Goal: Task Accomplishment & Management: Complete application form

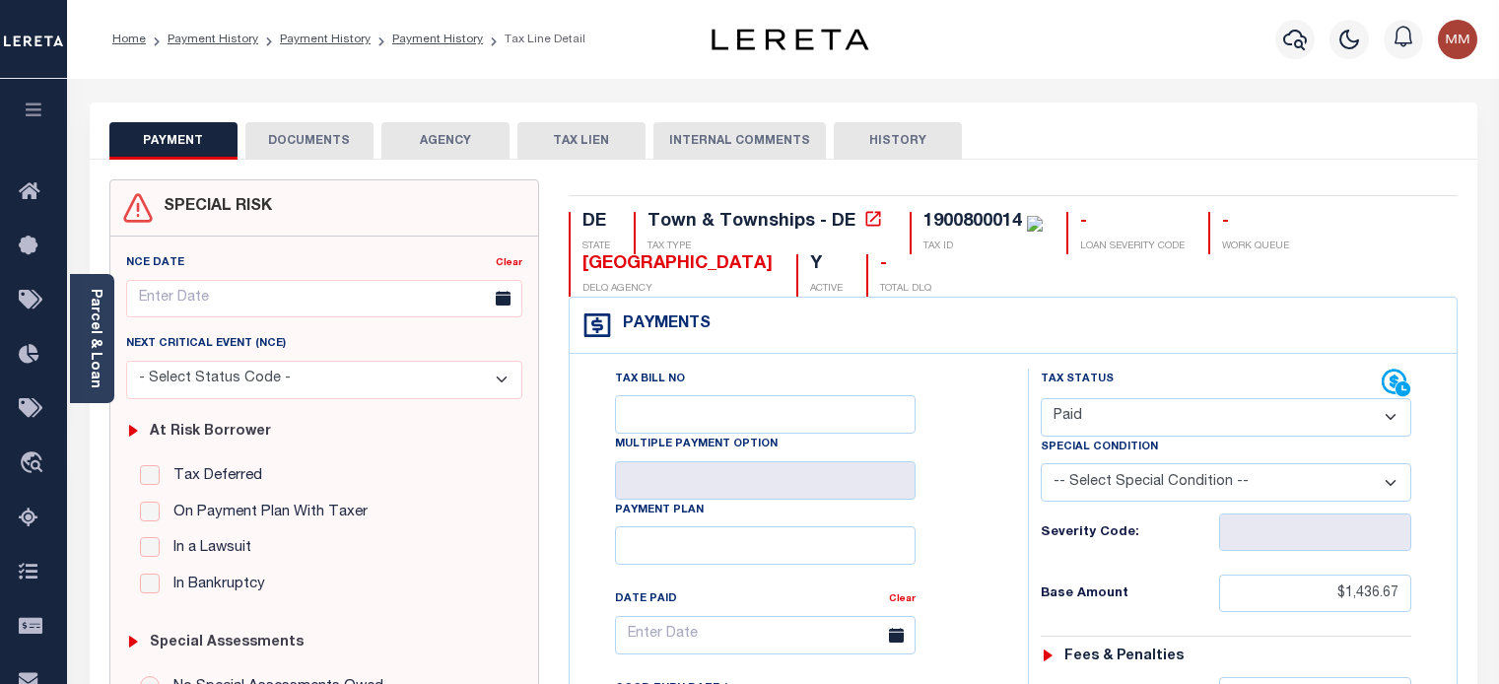
select select "PYD"
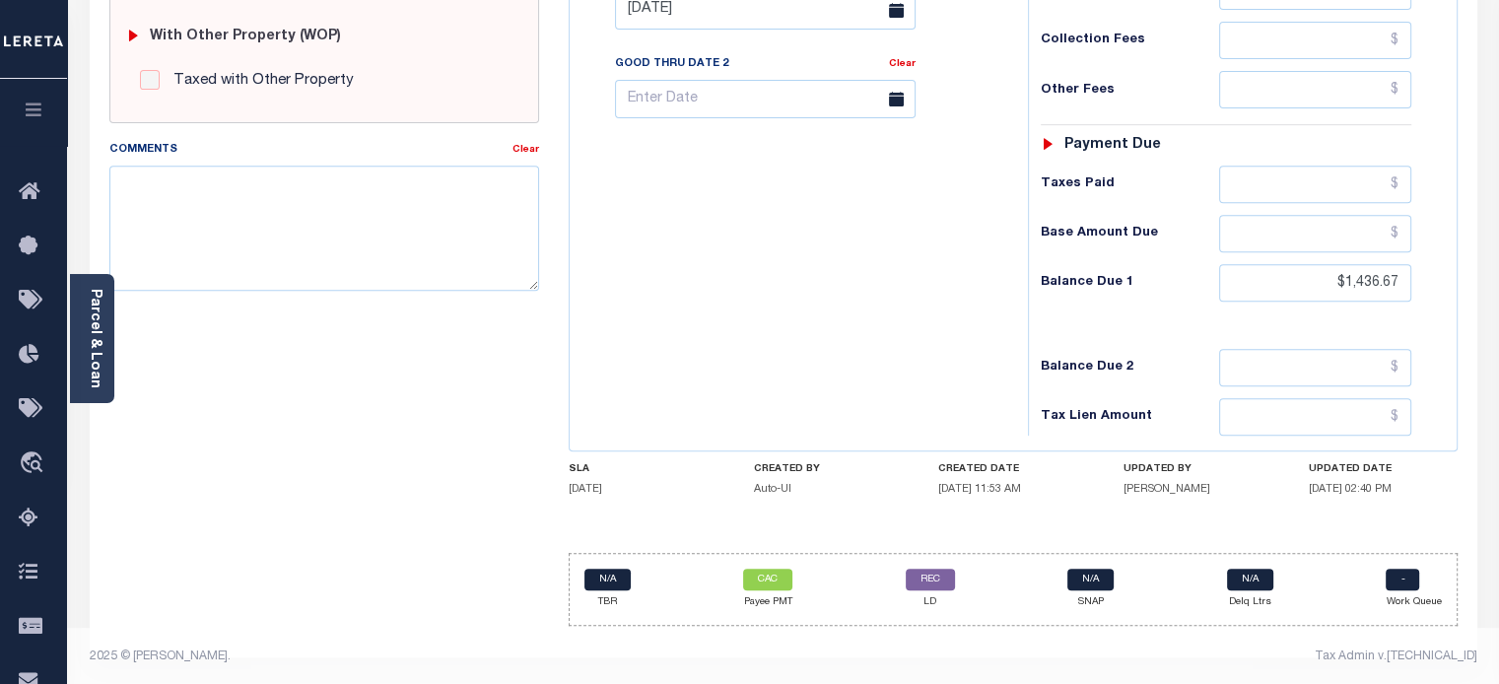
drag, startPoint x: 1198, startPoint y: 48, endPoint x: 1192, endPoint y: 39, distance: 10.7
click at [1193, 41] on div "Collection Fees" at bounding box center [1226, 40] width 371 height 37
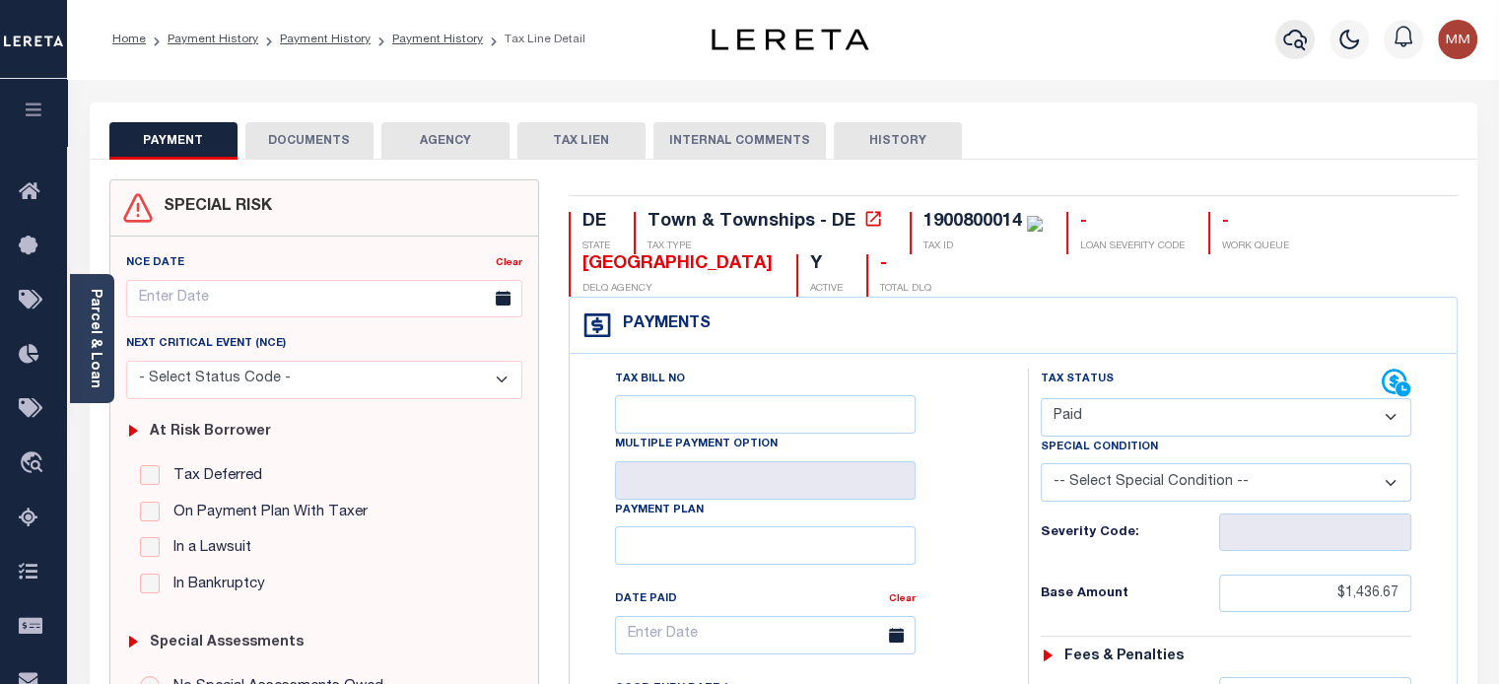
click at [1298, 37] on icon "button" at bounding box center [1295, 40] width 24 height 24
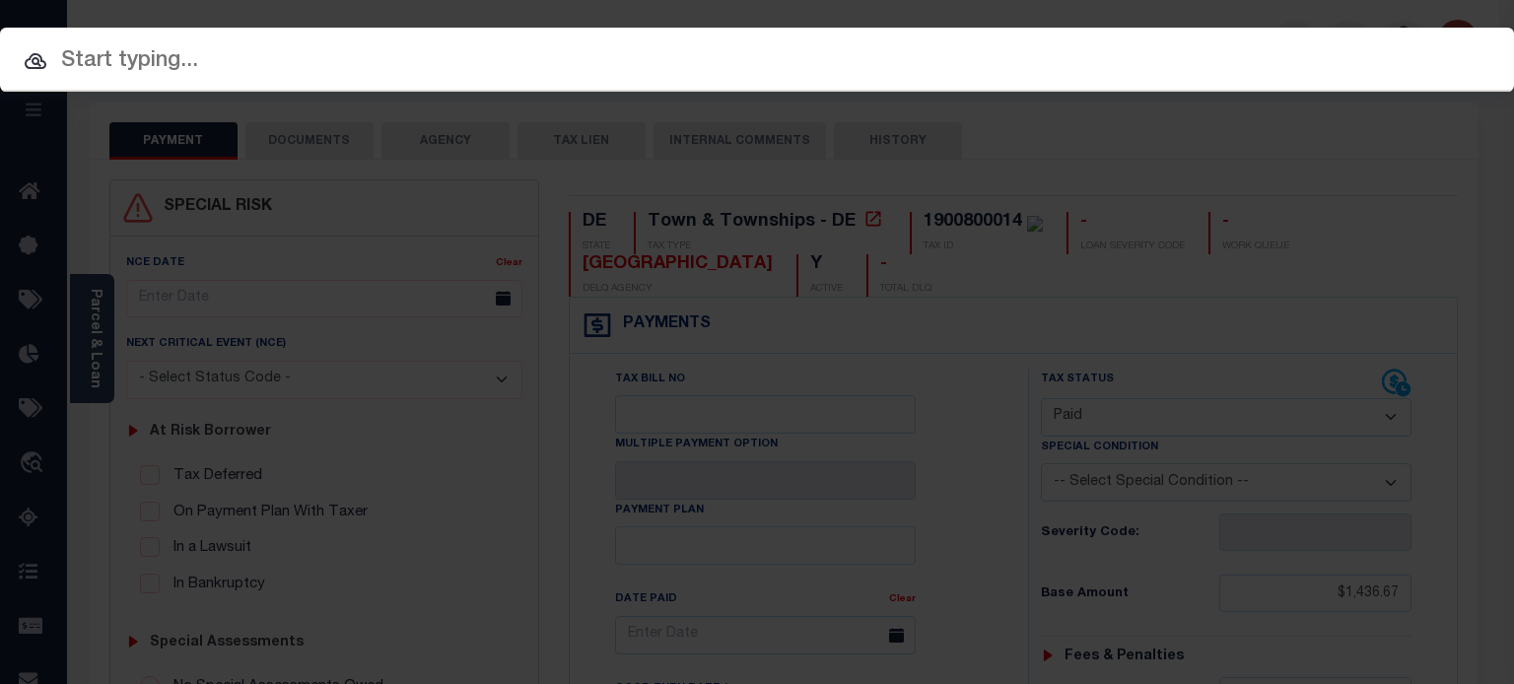
drag, startPoint x: 824, startPoint y: 56, endPoint x: 763, endPoint y: 14, distance: 74.4
click at [820, 56] on input "text" at bounding box center [757, 61] width 1514 height 34
paste input "670000 040495A000000"
type input "670000 040495A000000"
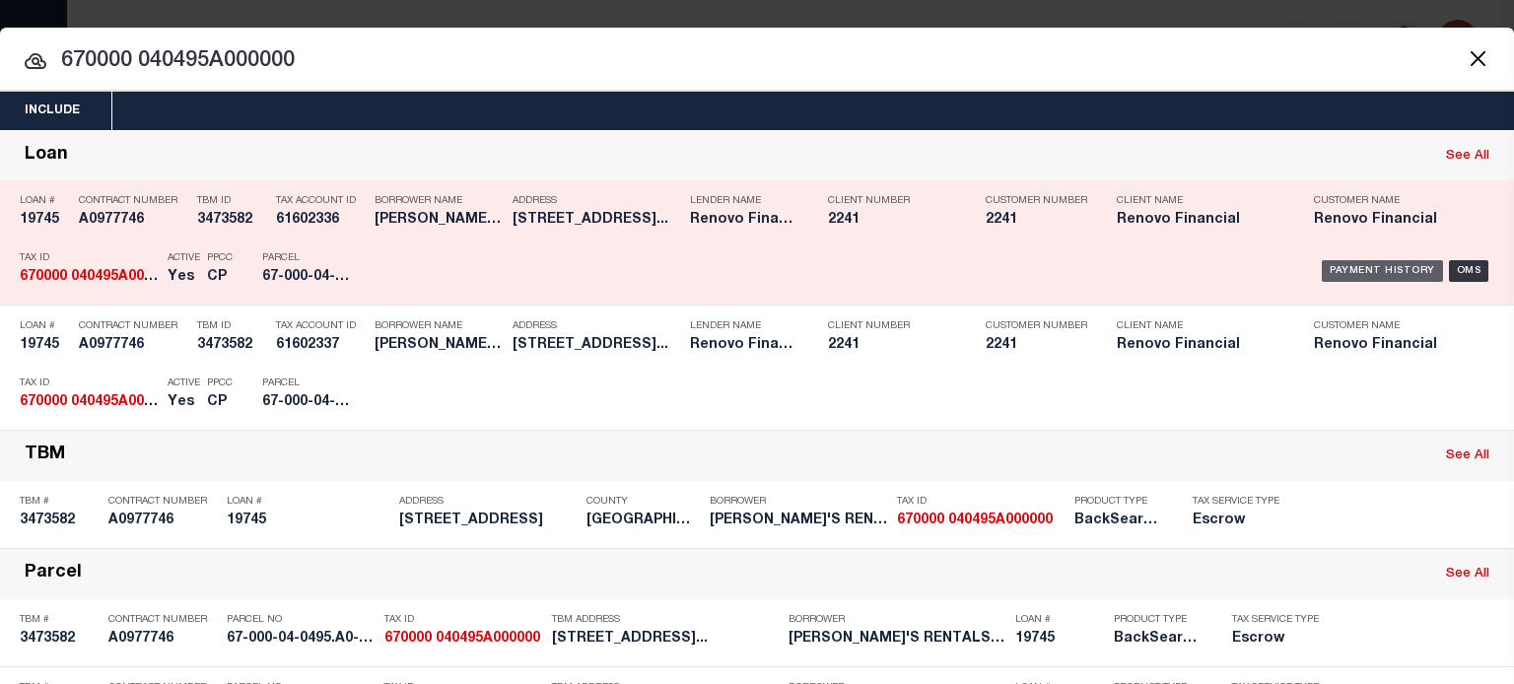
click at [1348, 266] on div "Payment History" at bounding box center [1381, 271] width 121 height 22
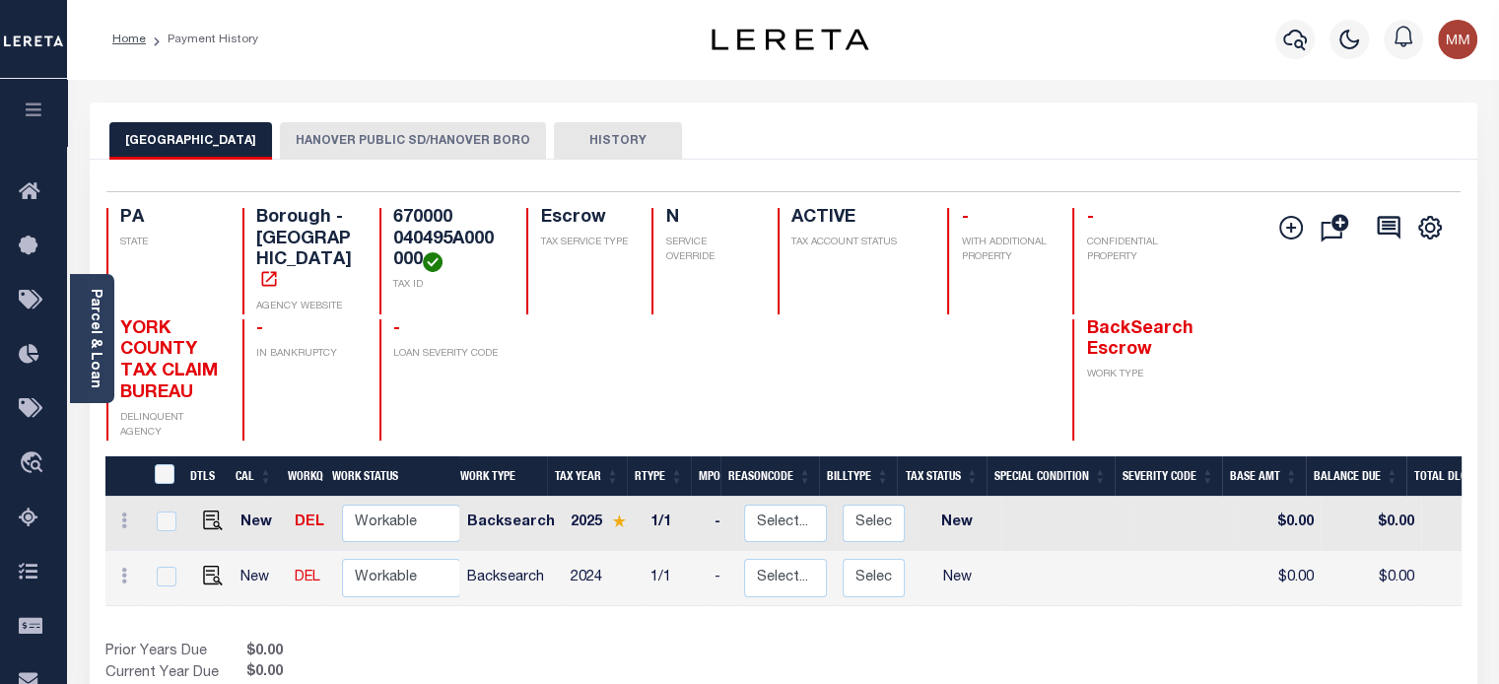
click at [377, 129] on button "HANOVER PUBLIC SD/HANOVER BORO" at bounding box center [413, 140] width 266 height 37
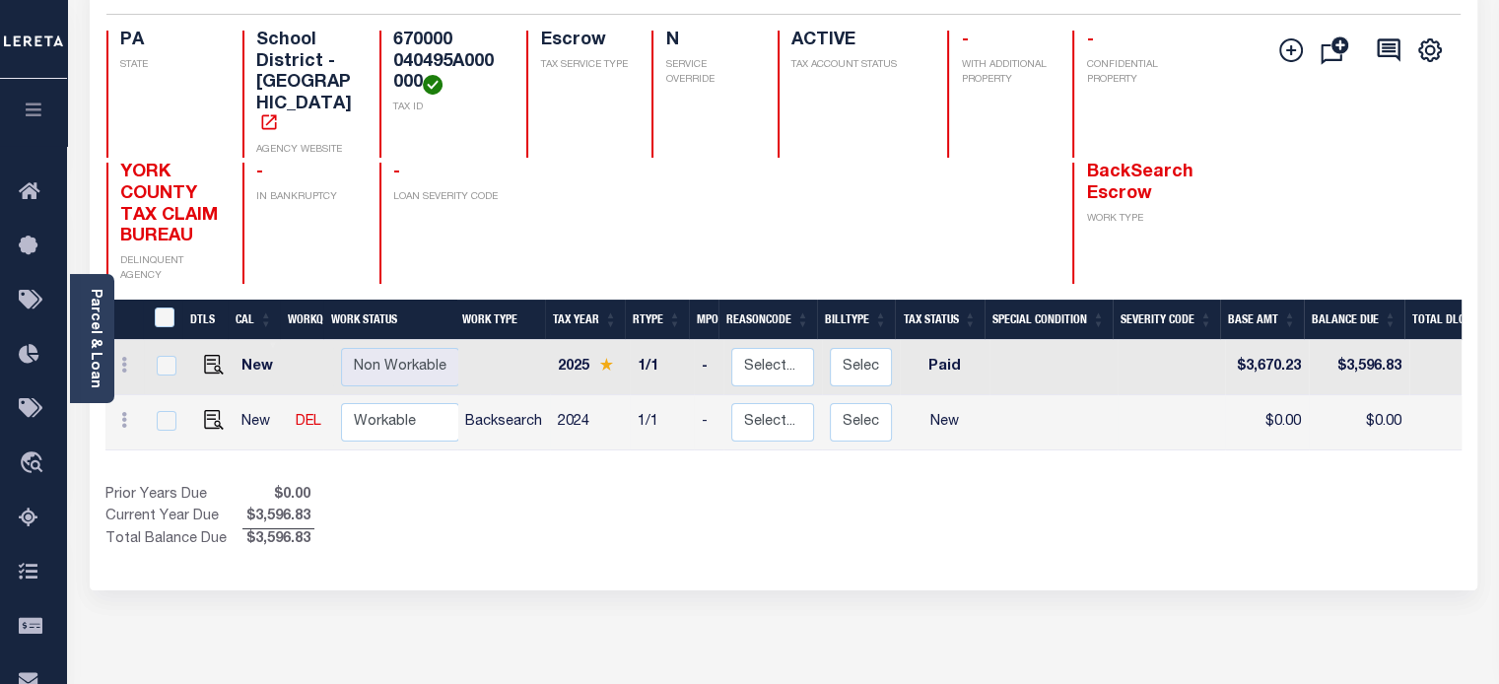
scroll to position [197, 0]
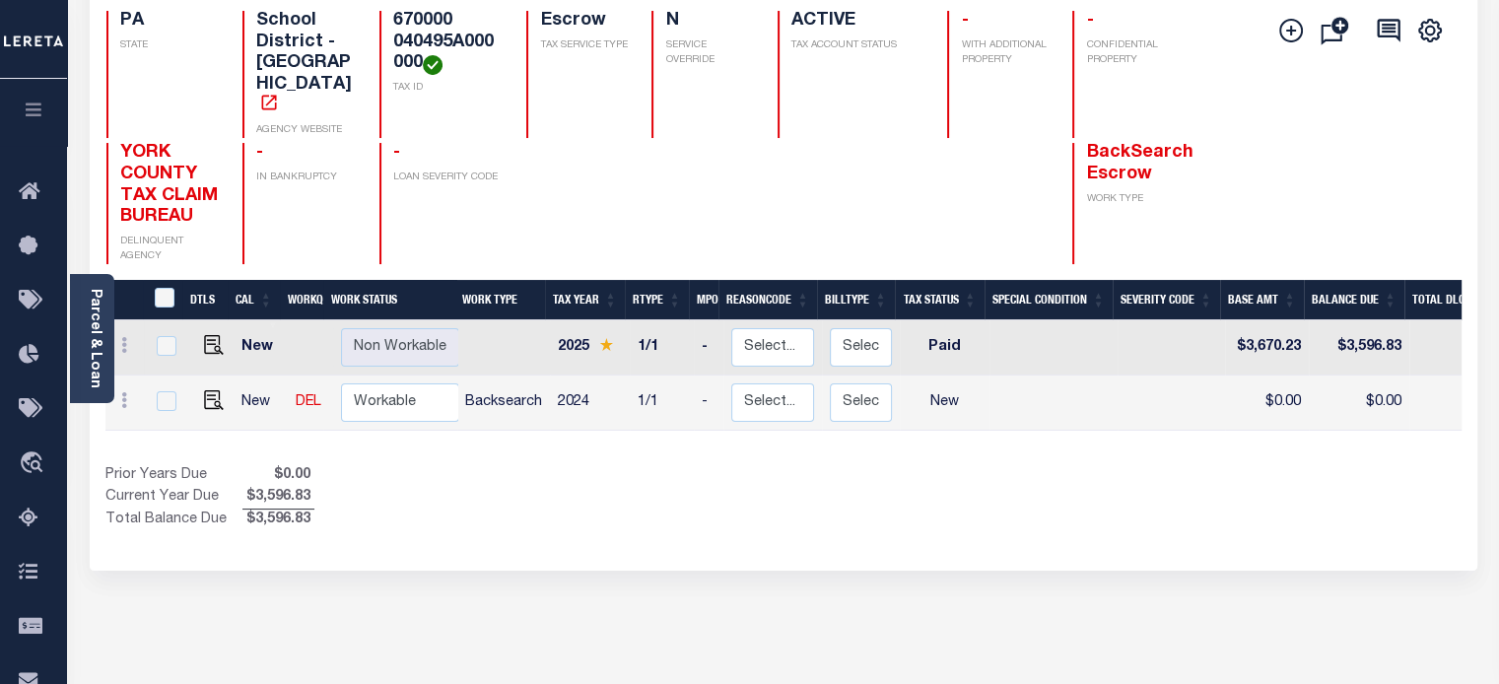
click at [95, 303] on link "Parcel & Loan" at bounding box center [95, 339] width 14 height 100
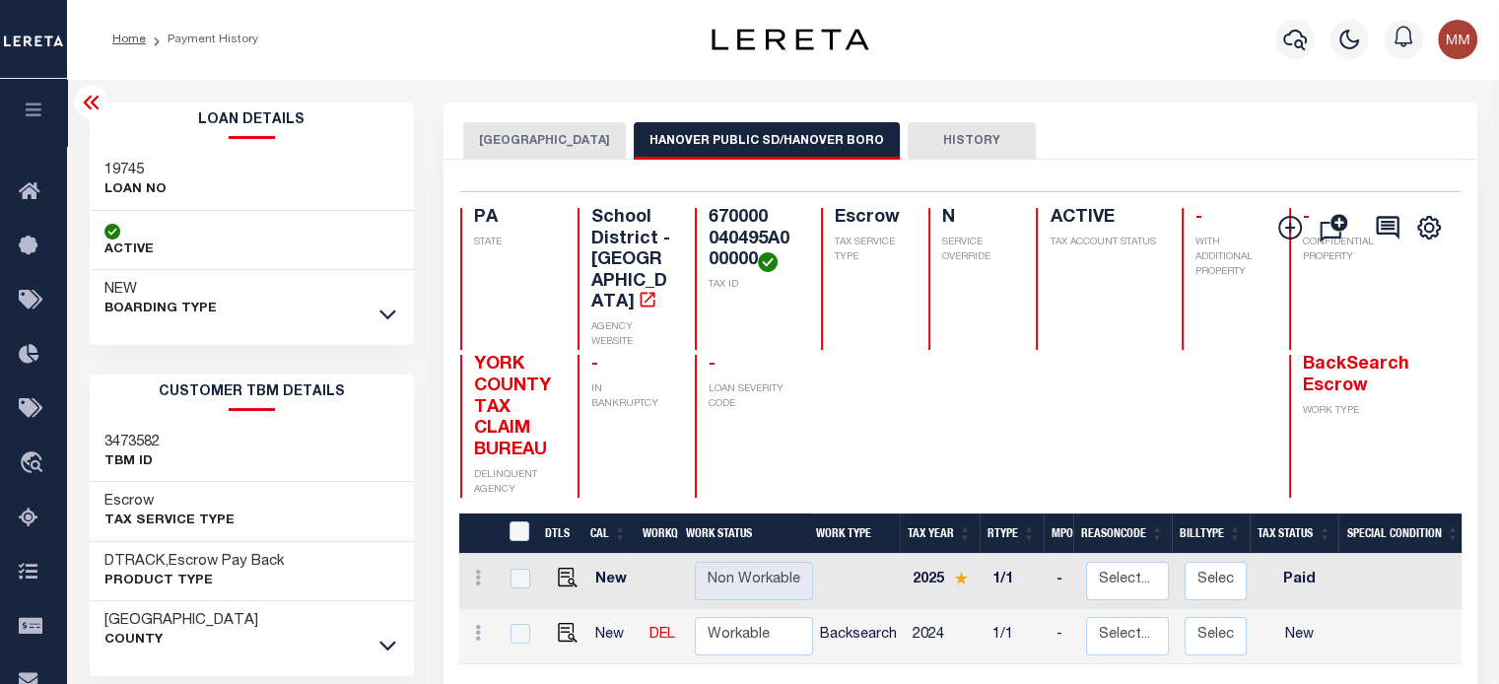
click at [371, 304] on div "NEW BOARDING TYPE" at bounding box center [252, 299] width 325 height 59
click at [376, 306] on link at bounding box center [387, 313] width 23 height 14
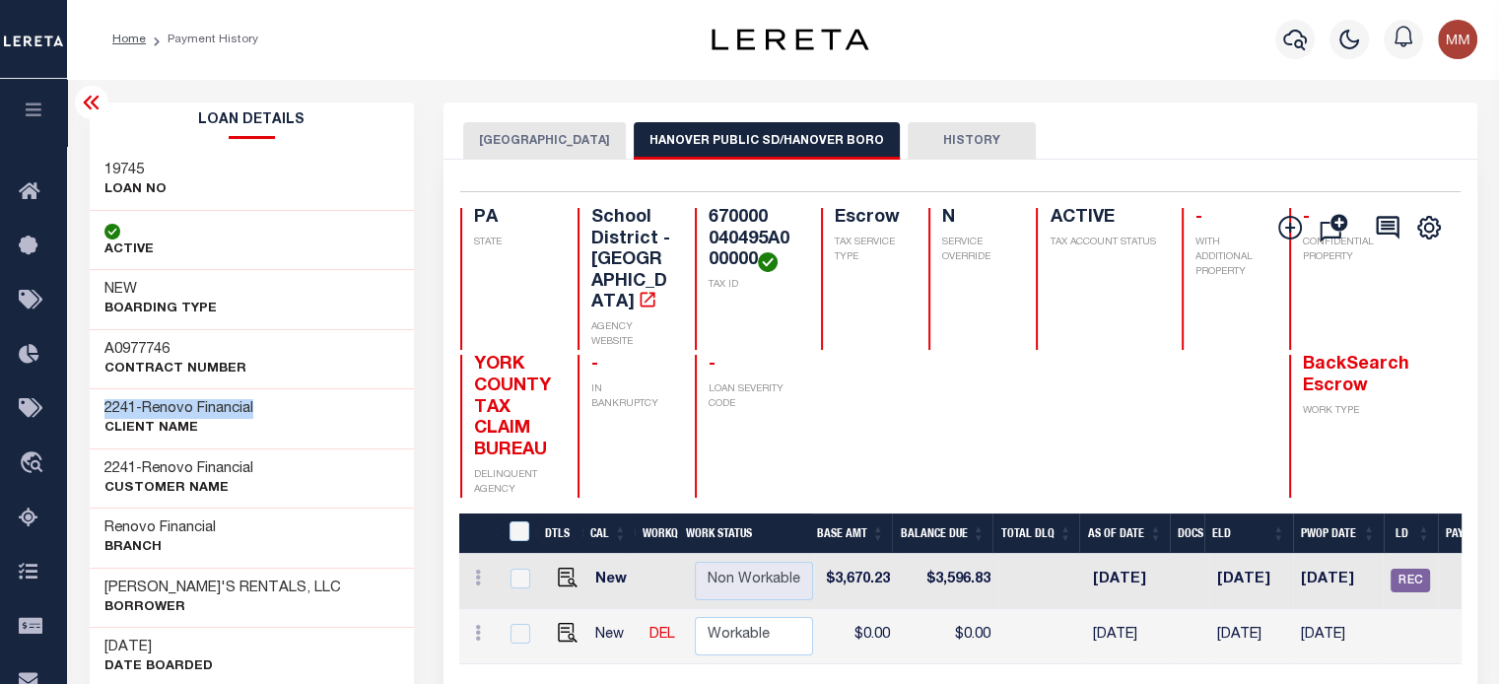
drag, startPoint x: 96, startPoint y: 407, endPoint x: 35, endPoint y: 309, distance: 114.6
click at [294, 390] on div "2241 - Renovo Financial CLIENT Name" at bounding box center [252, 418] width 325 height 60
copy h3 "2241 - Renovo Financial"
drag, startPoint x: 101, startPoint y: 163, endPoint x: 181, endPoint y: 183, distance: 82.5
click at [181, 183] on div "19745 LOAN NO" at bounding box center [252, 181] width 325 height 60
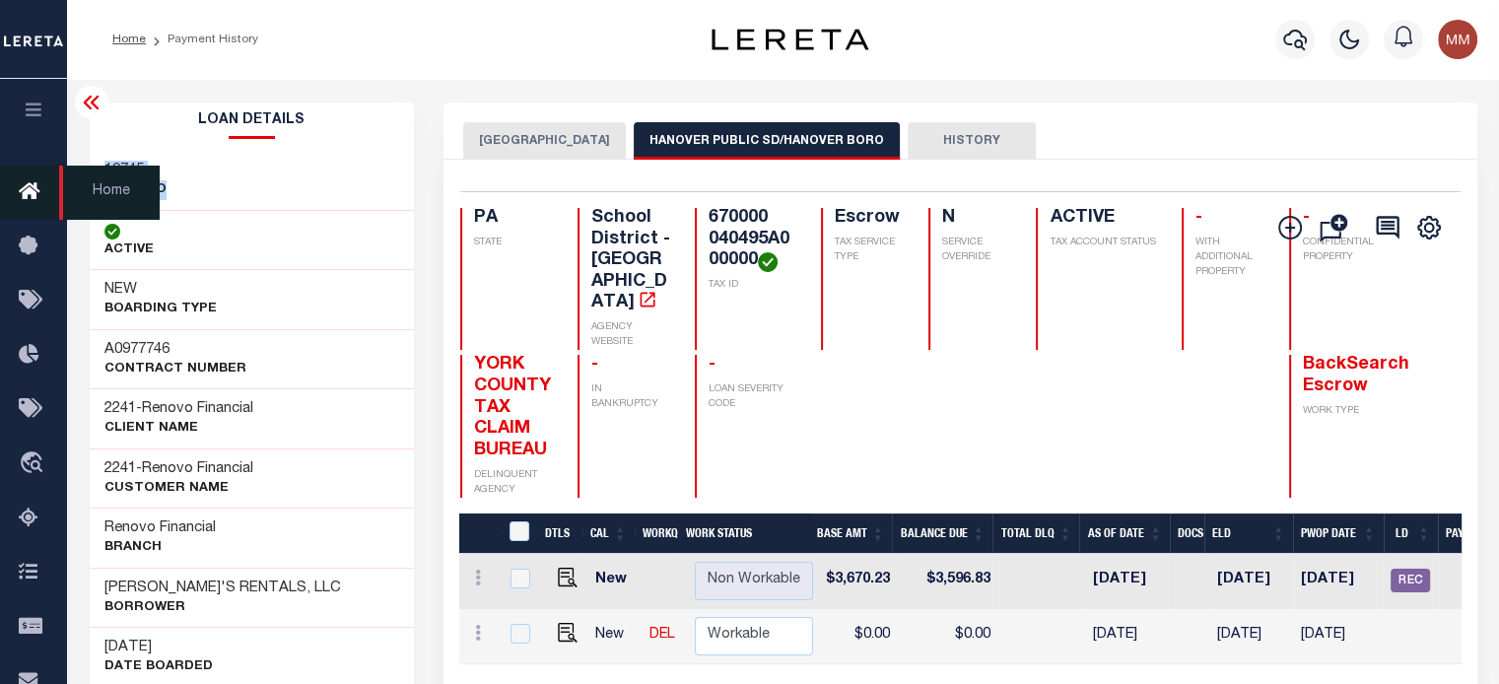
copy div "19745 LOAN NO"
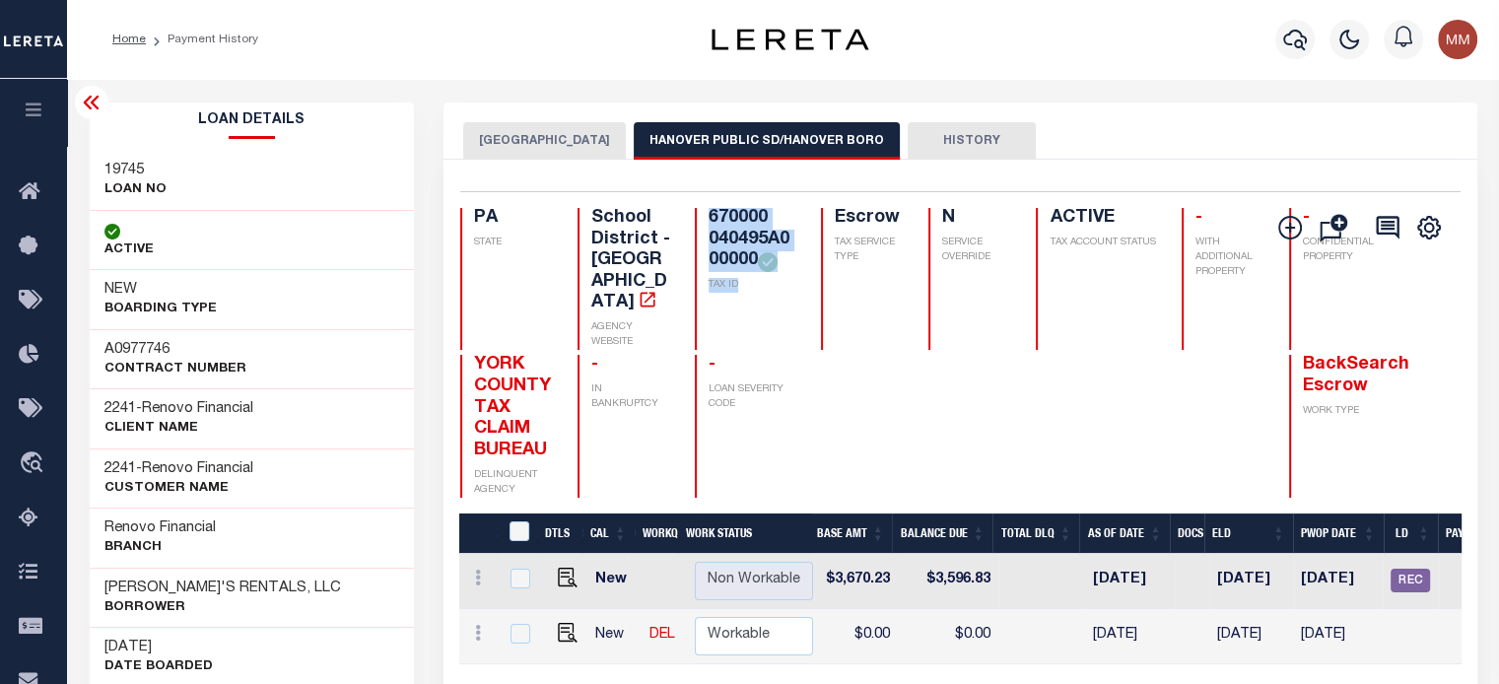
drag, startPoint x: 682, startPoint y: 219, endPoint x: 201, endPoint y: 171, distance: 483.2
click at [737, 298] on div "670000 040495A000000 TAX ID" at bounding box center [746, 279] width 102 height 142
copy div "670000 040495A000000 TAX ID"
drag, startPoint x: 101, startPoint y: 597, endPoint x: 169, endPoint y: 591, distance: 69.2
click at [284, 596] on div "ALEX'S RENTALS, LLC Borrower" at bounding box center [252, 598] width 325 height 60
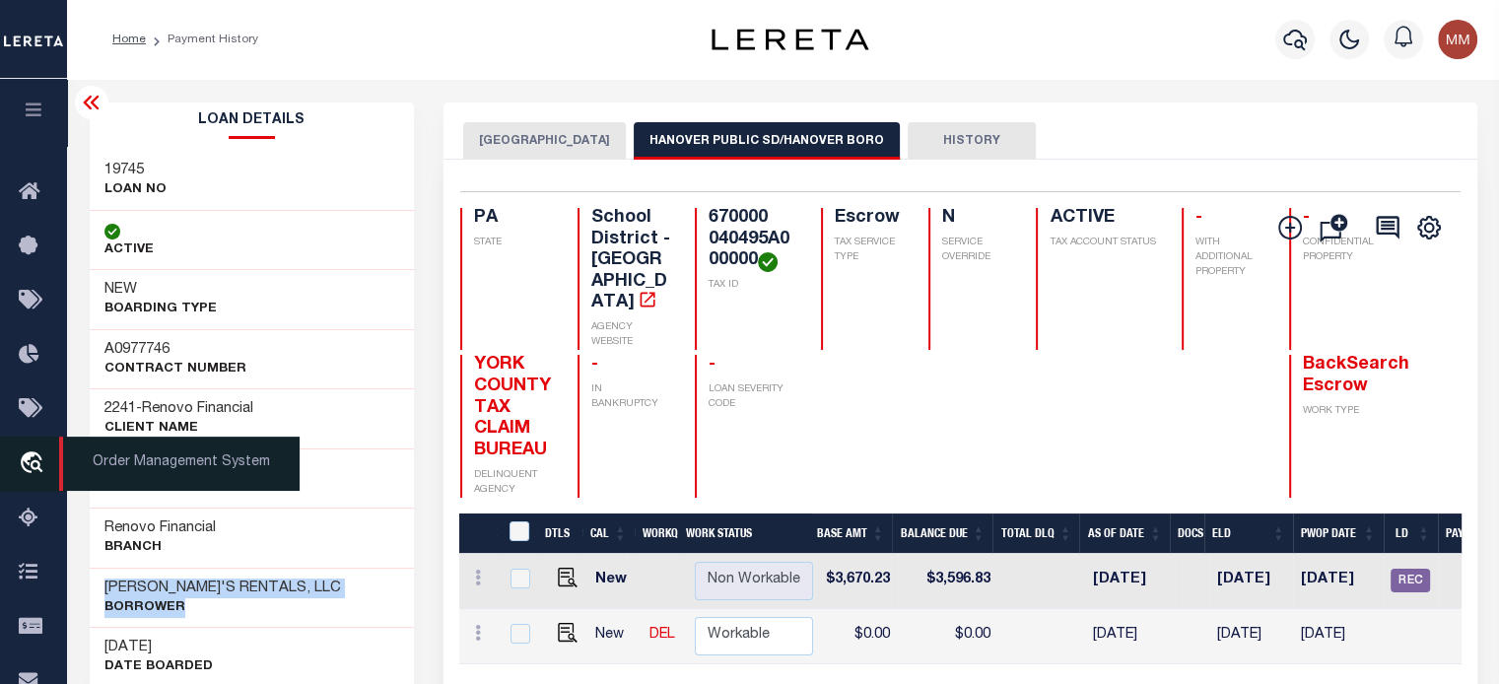
drag, startPoint x: 98, startPoint y: 576, endPoint x: 24, endPoint y: 462, distance: 136.1
click at [233, 610] on div "ALEX'S RENTALS, LLC Borrower" at bounding box center [252, 598] width 325 height 60
copy div "ALEX'S RENTALS, LLC Borrower"
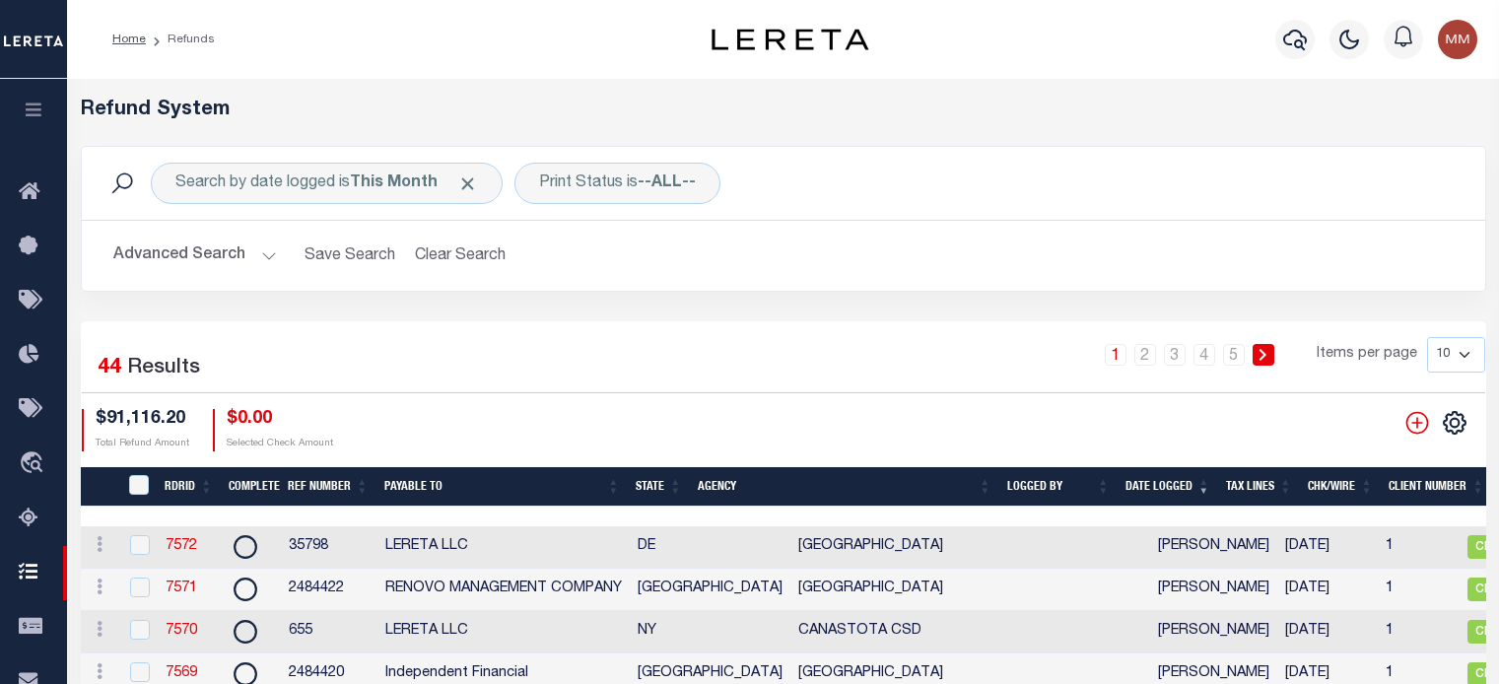
select select "[GEOGRAPHIC_DATA]"
select select "COL"
select select "OVP"
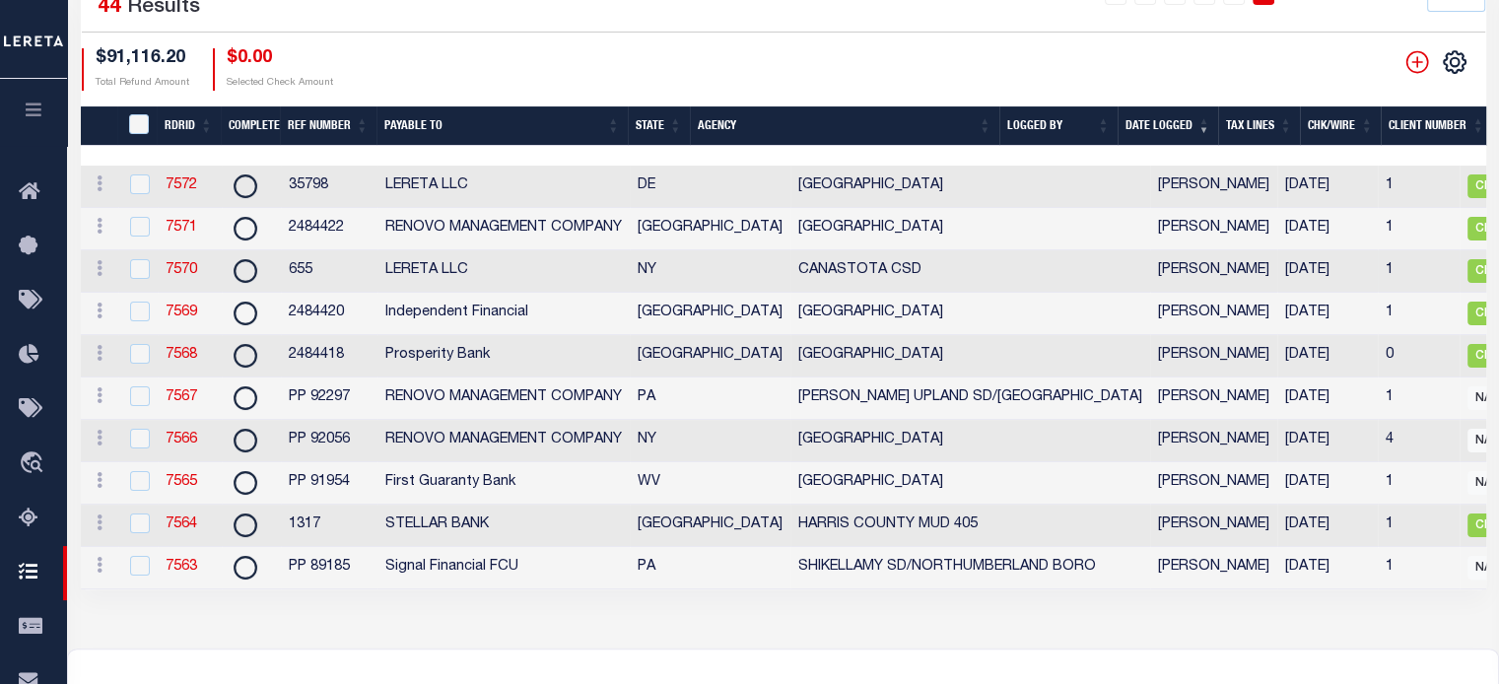
scroll to position [361, 0]
click at [175, 359] on link "7568" at bounding box center [182, 355] width 32 height 14
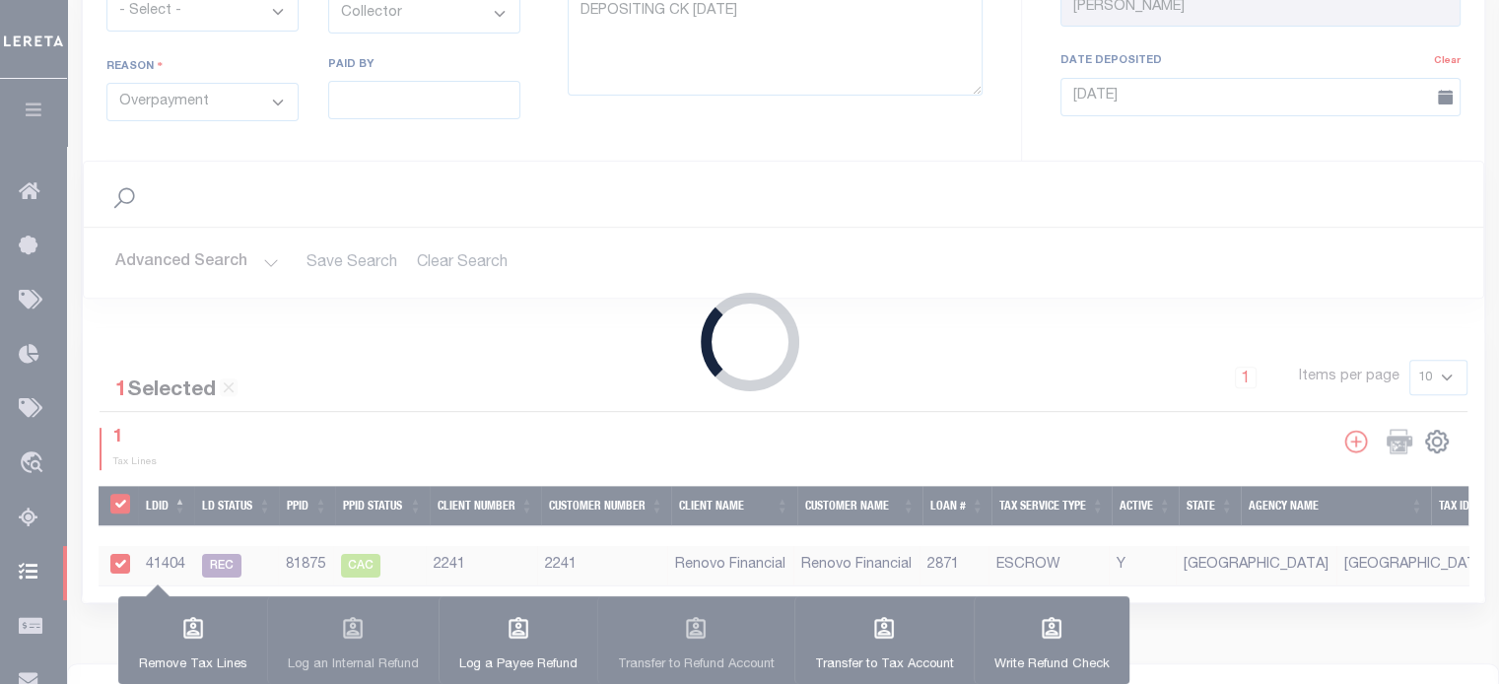
type input "2484418"
type input "$833.94"
type input "Prosperity Bank"
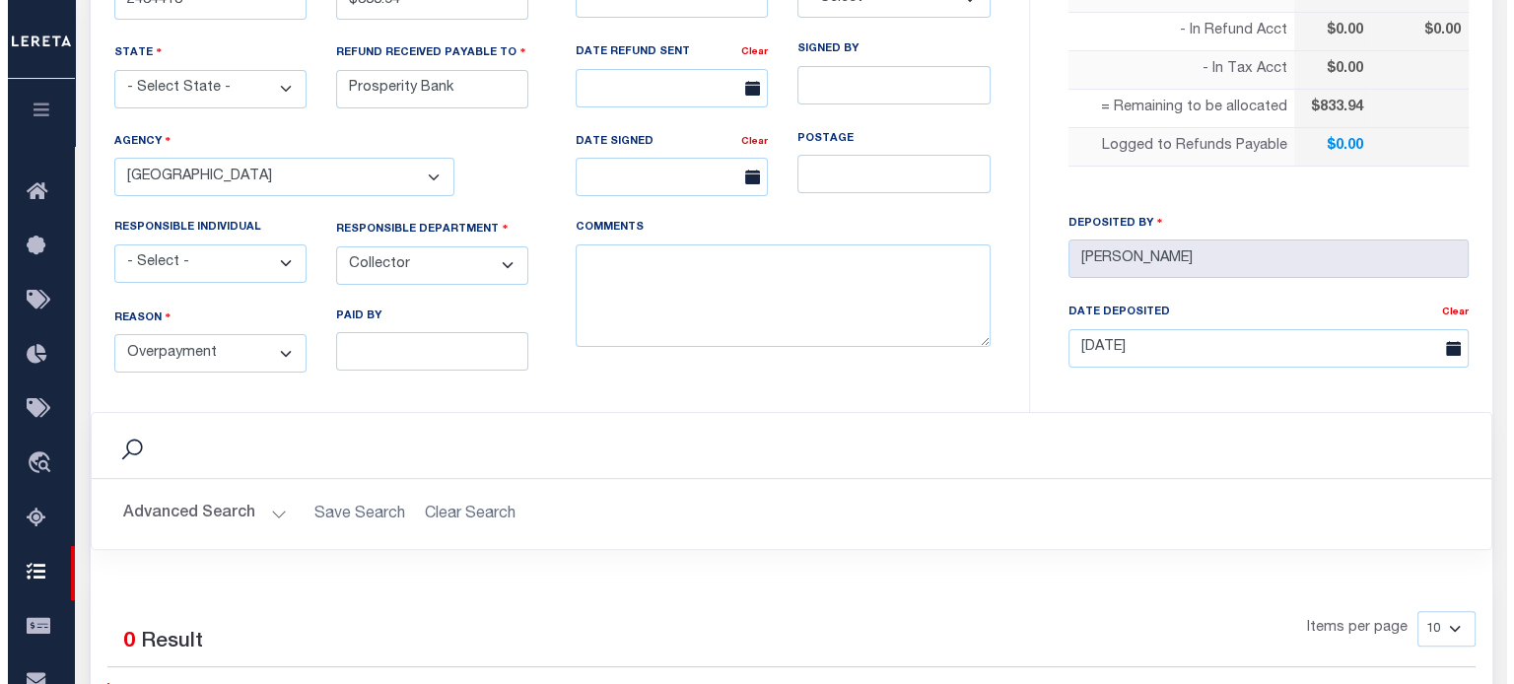
scroll to position [985, 0]
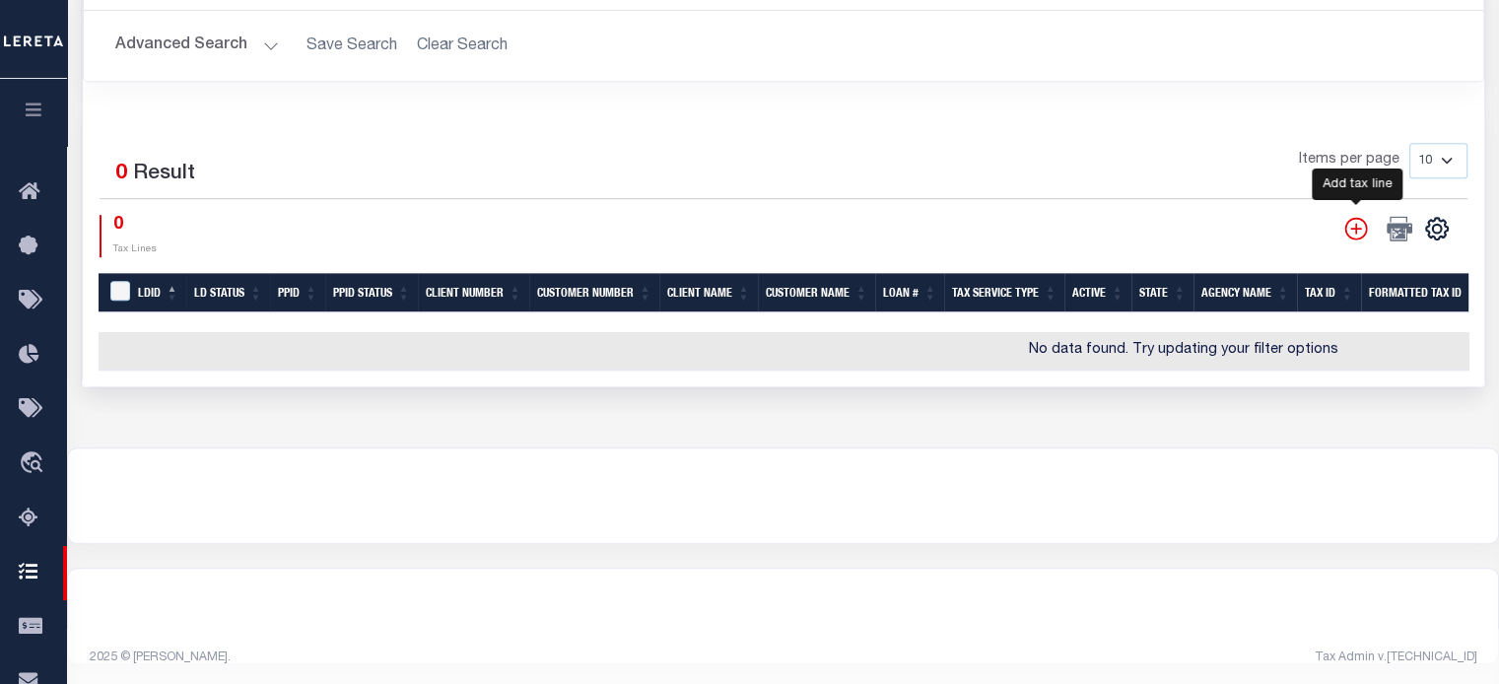
click at [1352, 223] on icon "" at bounding box center [1355, 228] width 23 height 23
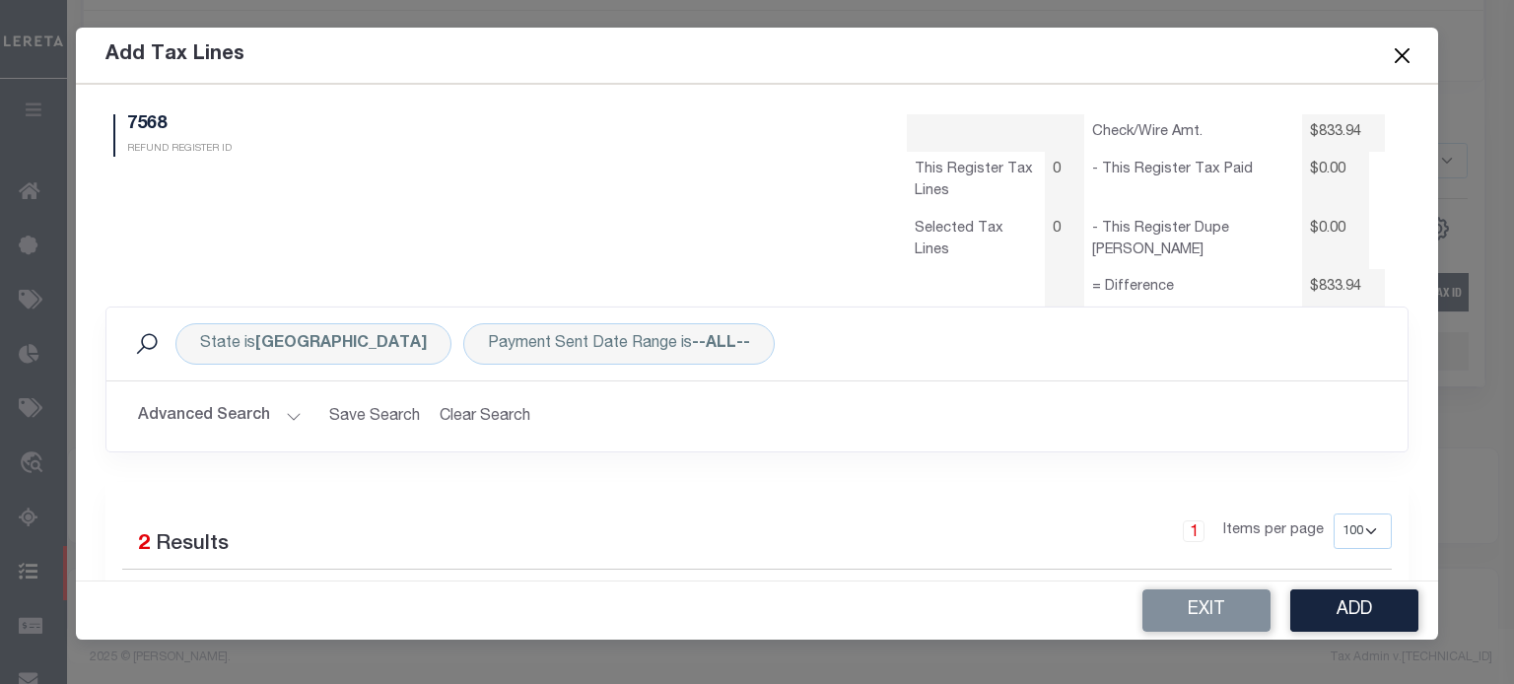
scroll to position [0, 0]
select select "100"
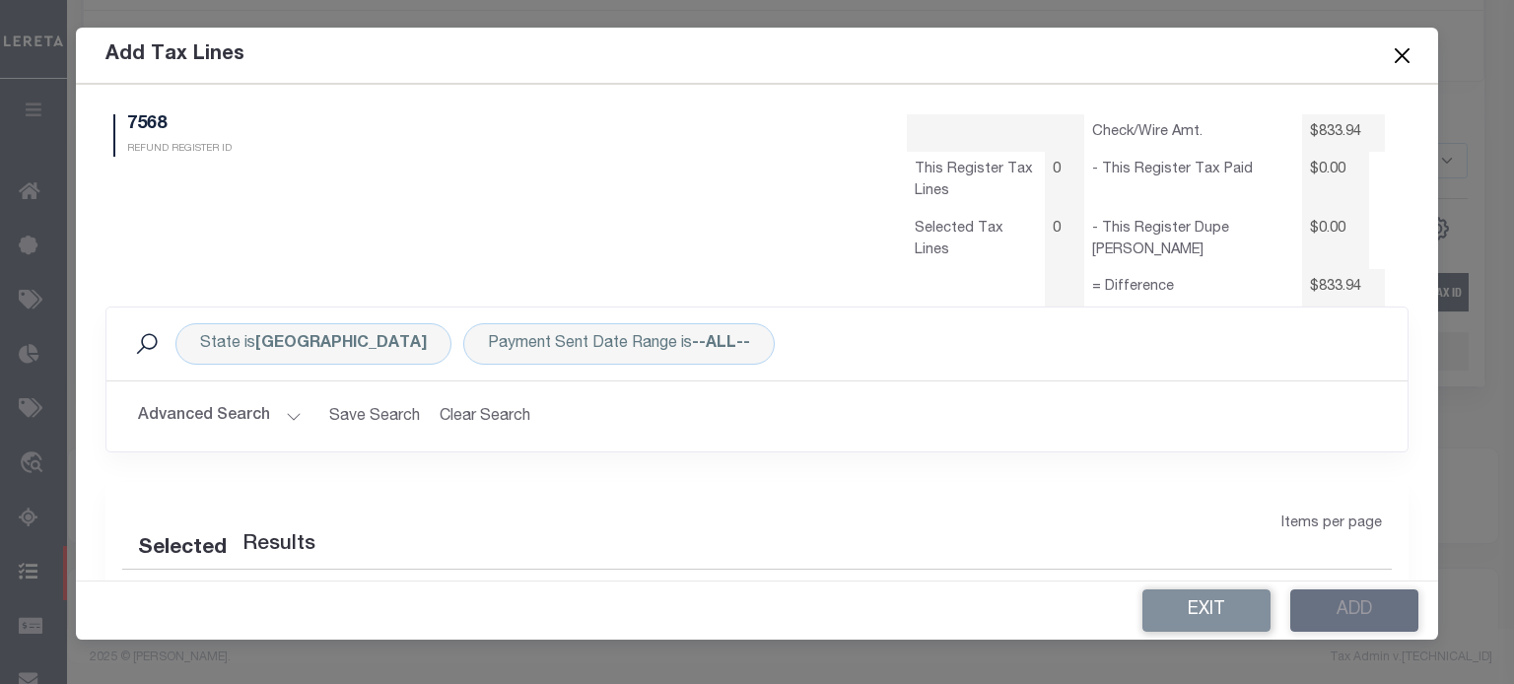
click at [300, 408] on h2 "Advanced Search Save Search Clear Search RefundAddTaxLinesGridWrapper_dynamicta…" at bounding box center [756, 416] width 1269 height 38
select select "100"
click at [288, 411] on button "Advanced Search" at bounding box center [220, 416] width 164 height 38
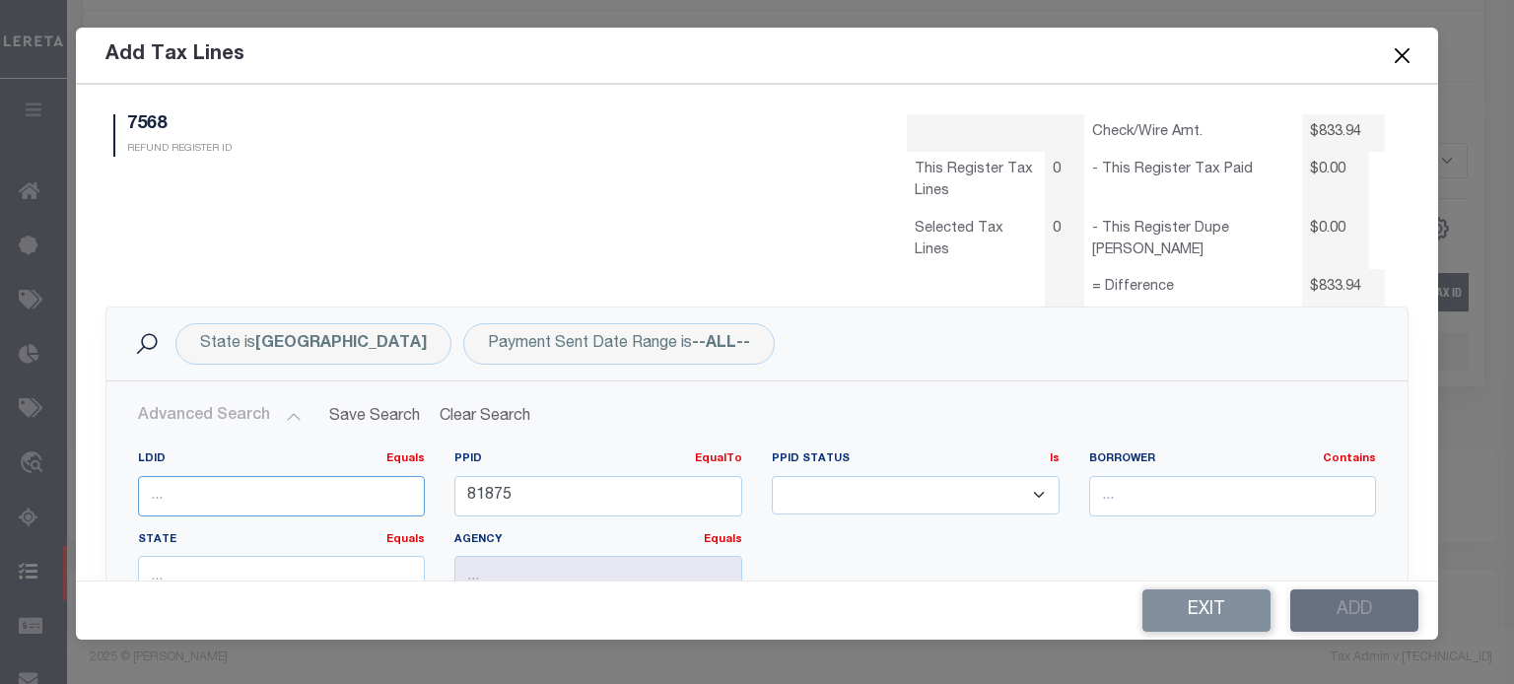
drag, startPoint x: 210, startPoint y: 498, endPoint x: 241, endPoint y: 497, distance: 31.5
click at [210, 496] on input "number" at bounding box center [282, 496] width 288 height 40
type input "41427"
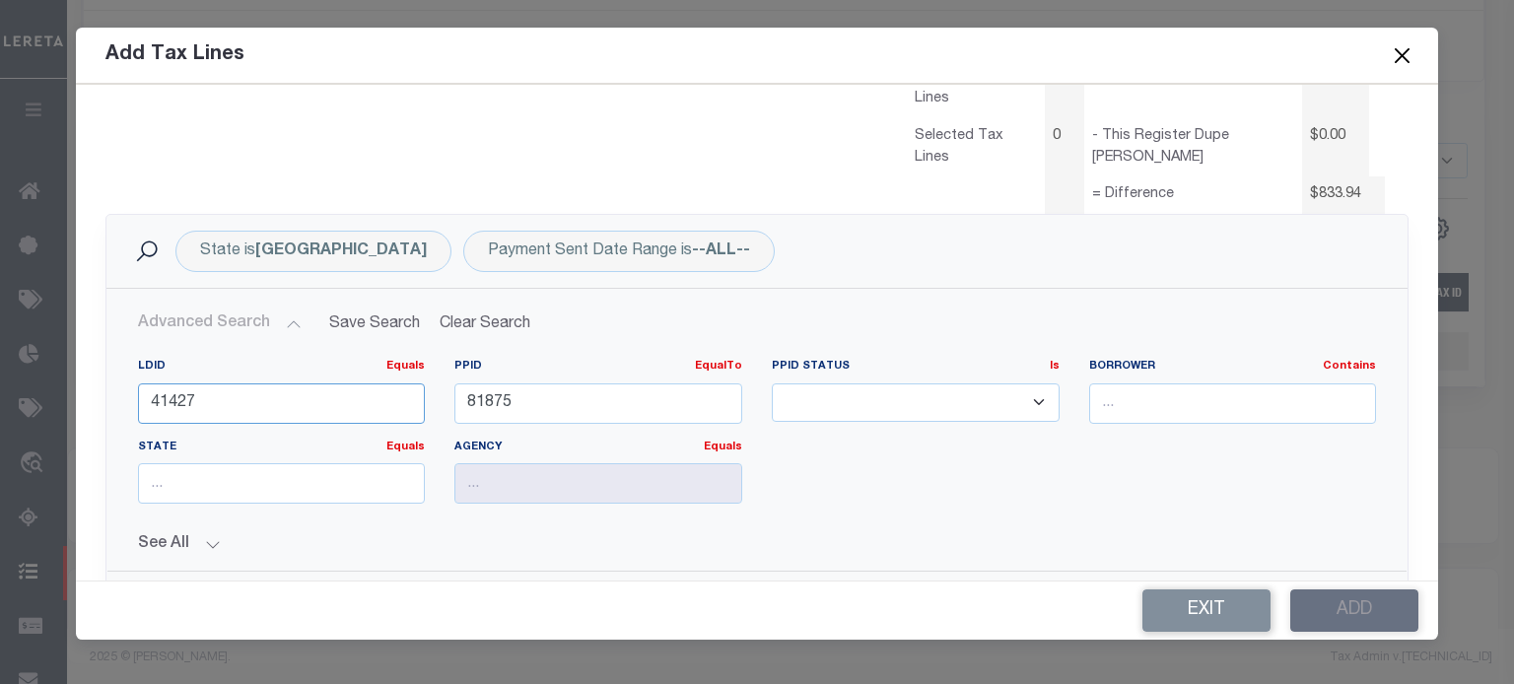
scroll to position [296, 0]
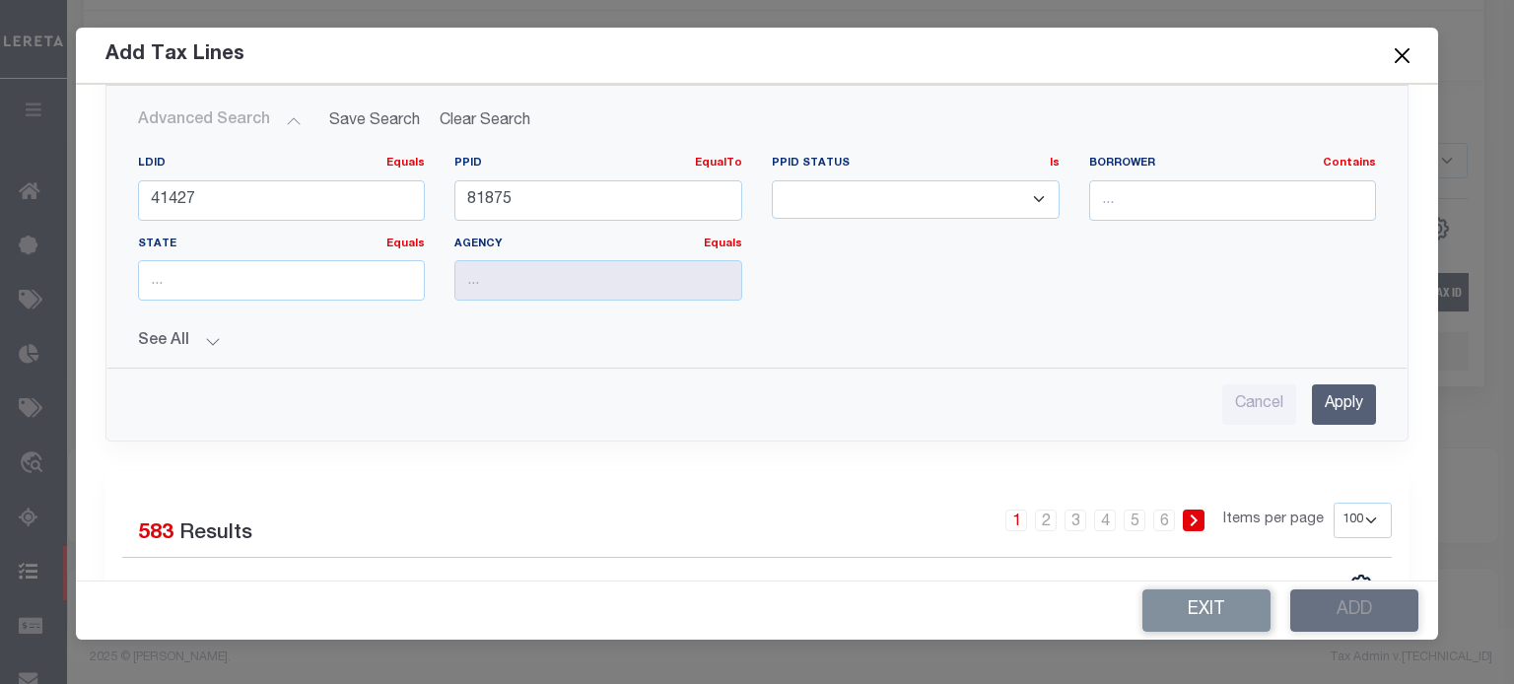
click at [1314, 389] on input "Apply" at bounding box center [1344, 404] width 64 height 40
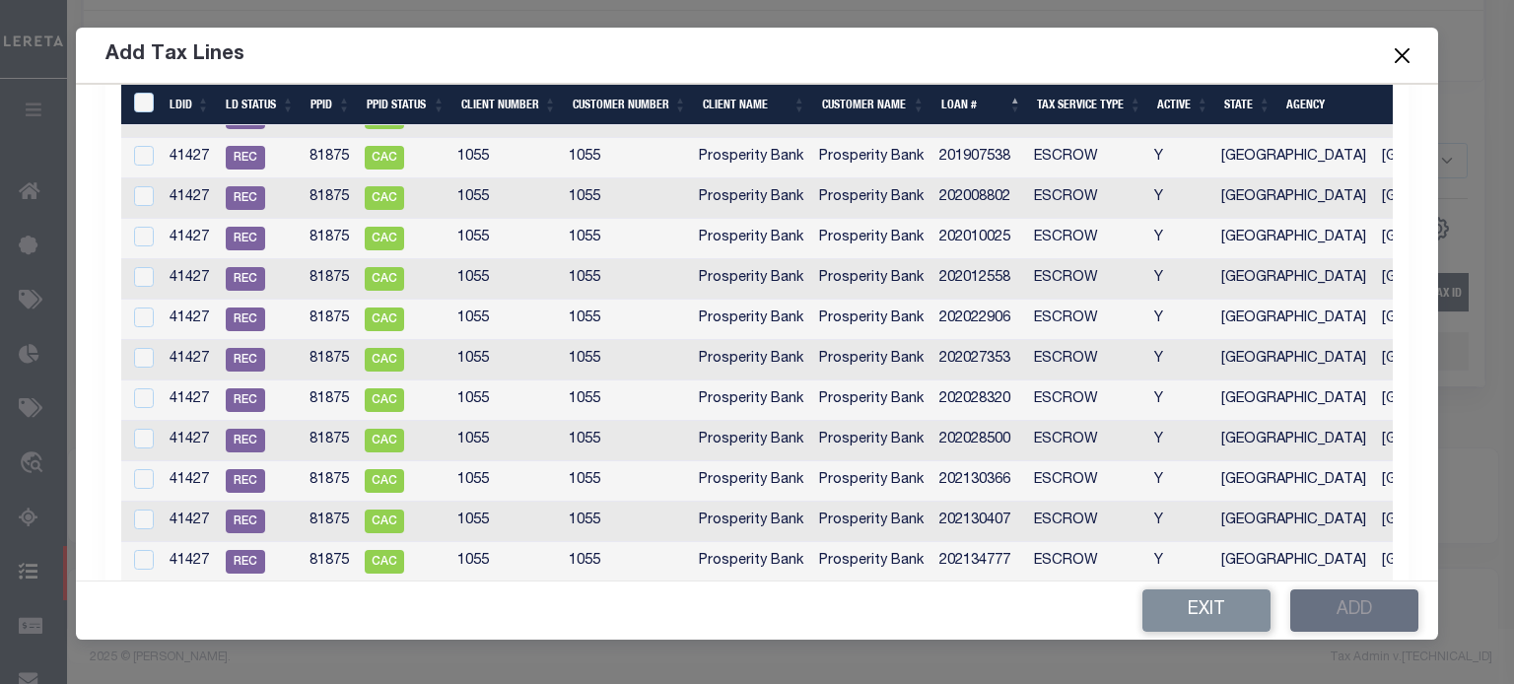
scroll to position [690, 0]
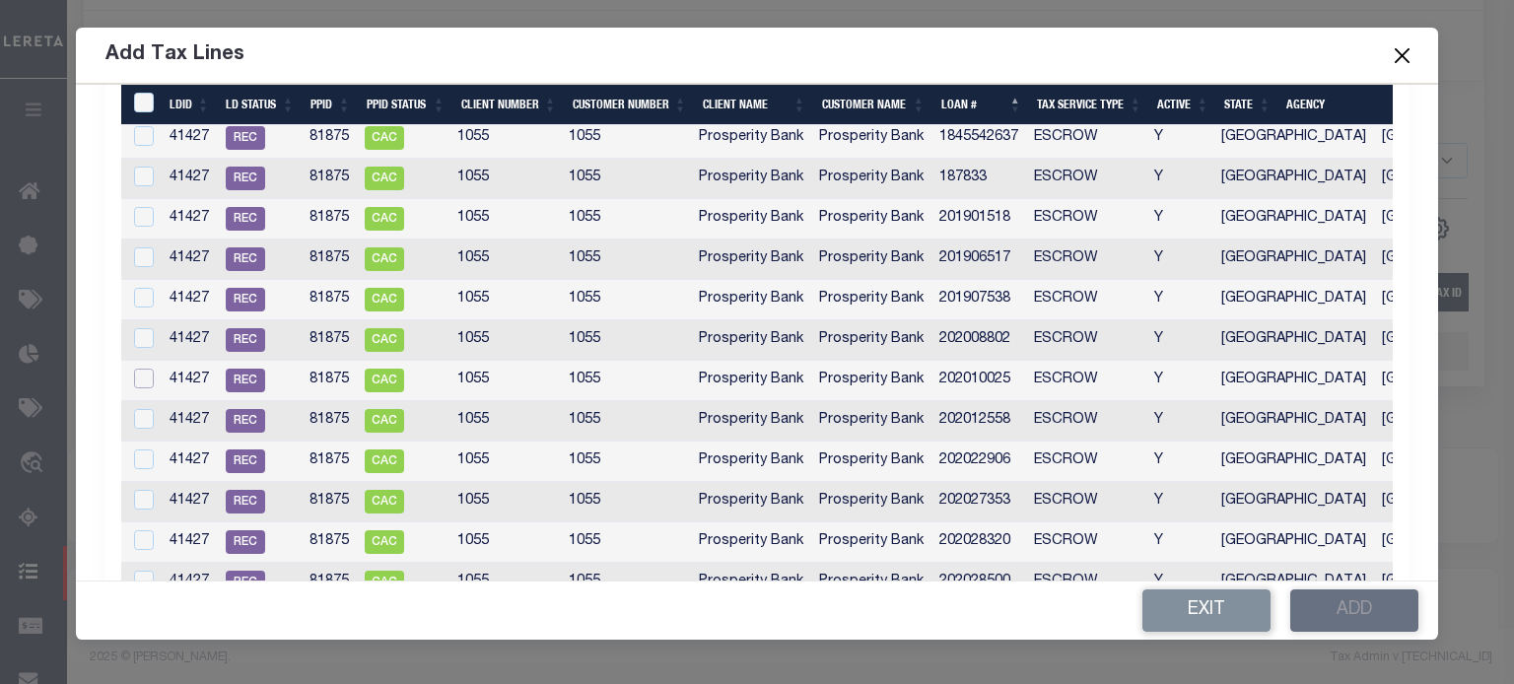
drag, startPoint x: 142, startPoint y: 379, endPoint x: 174, endPoint y: 376, distance: 32.7
click at [141, 378] on input "checkbox" at bounding box center [144, 379] width 20 height 20
checkbox input "true"
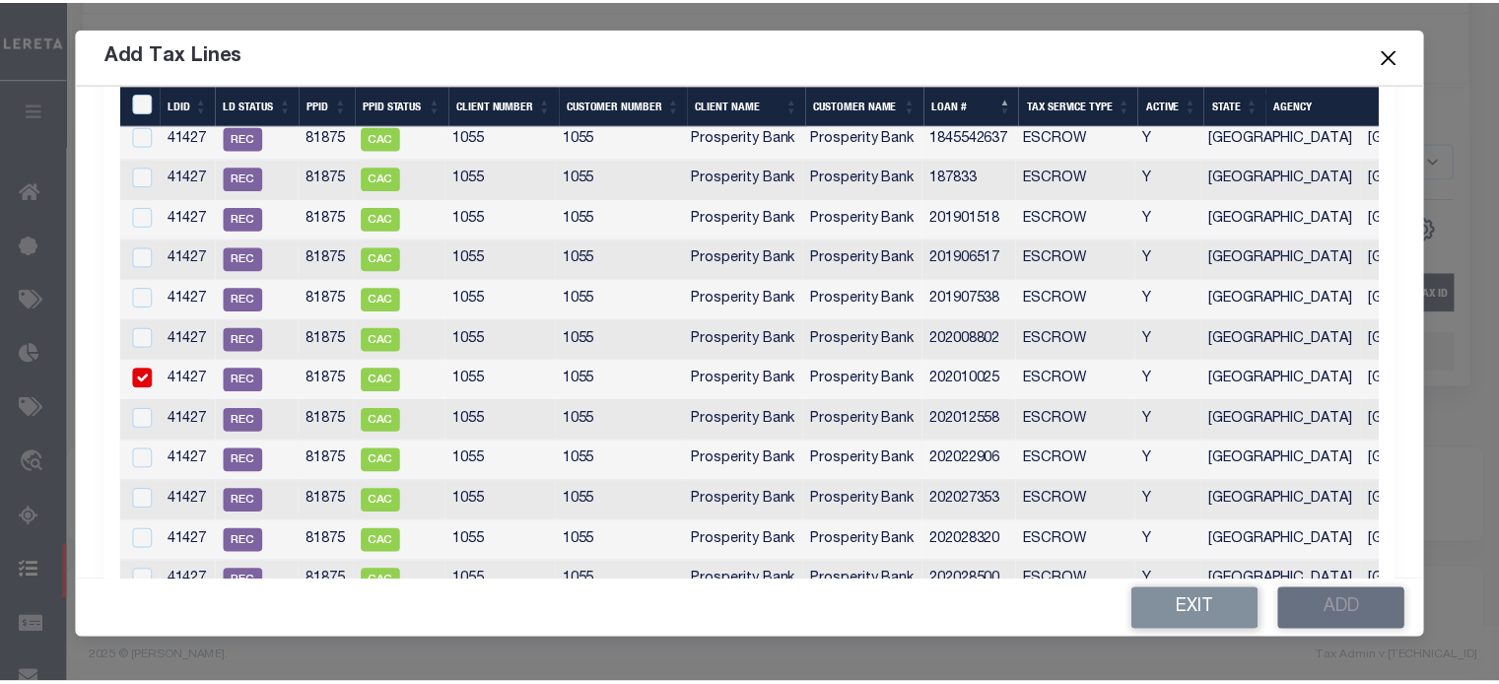
scroll to position [686, 0]
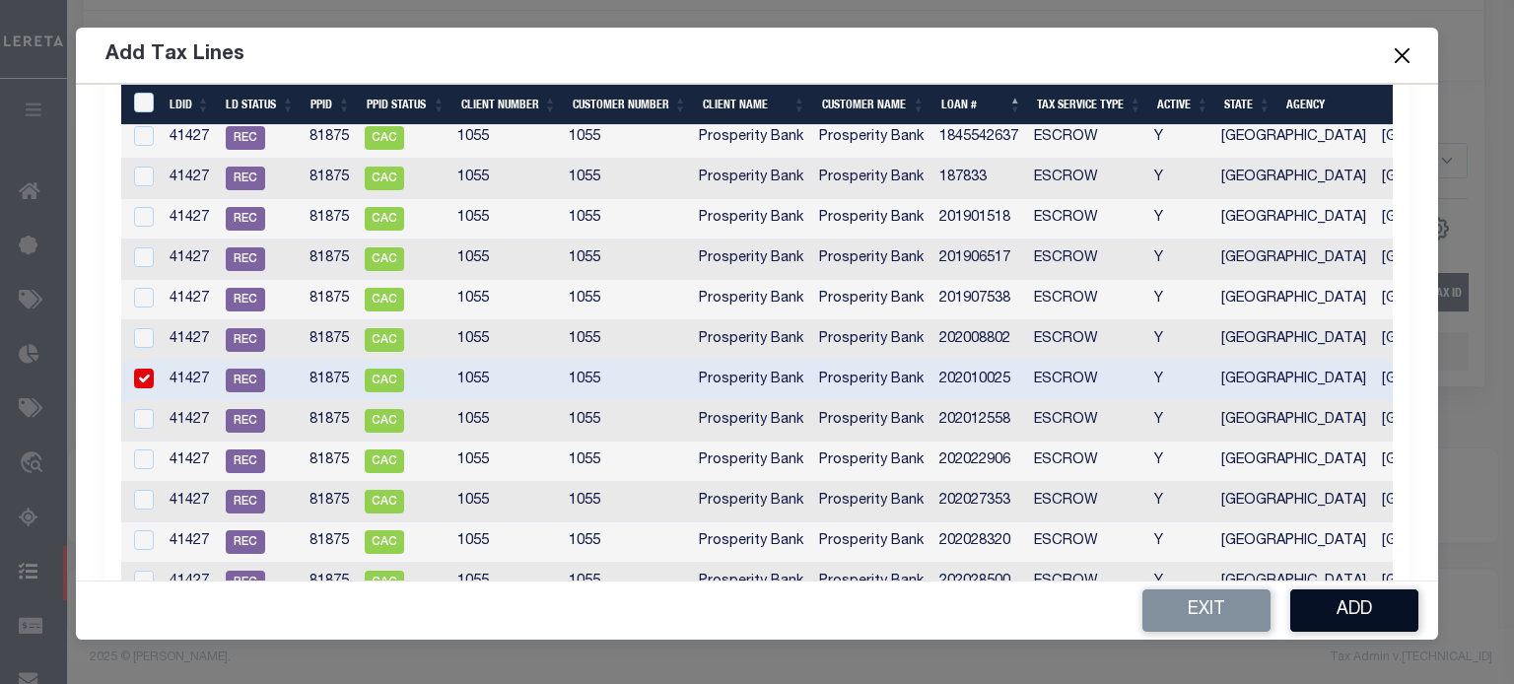
click at [1354, 616] on button "Add" at bounding box center [1354, 610] width 128 height 42
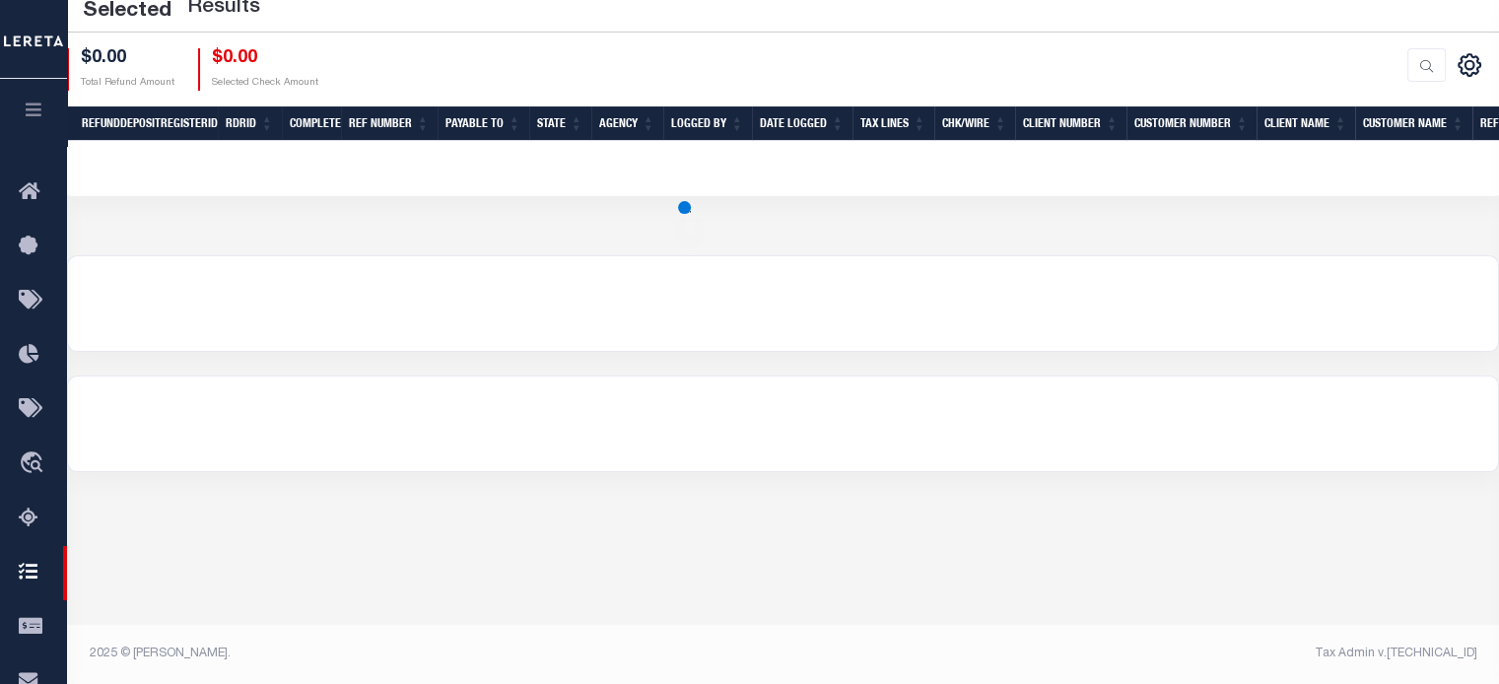
scroll to position [361, 0]
